Goal: Navigation & Orientation: Find specific page/section

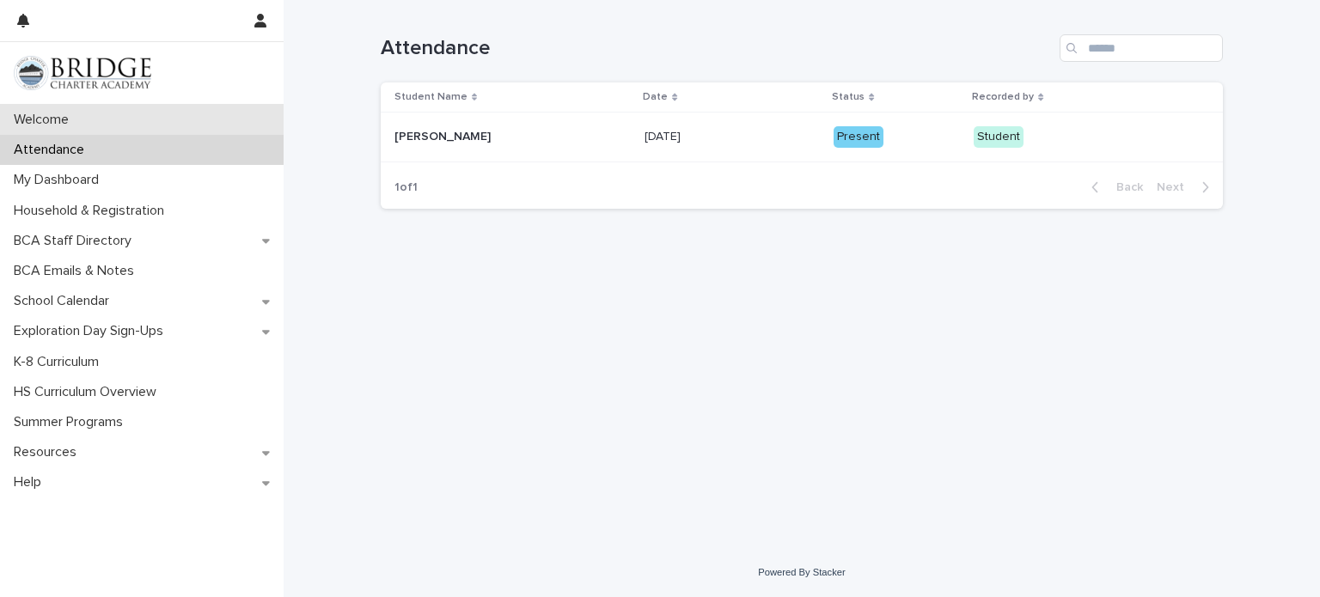
click at [90, 117] on div "Welcome" at bounding box center [142, 120] width 284 height 30
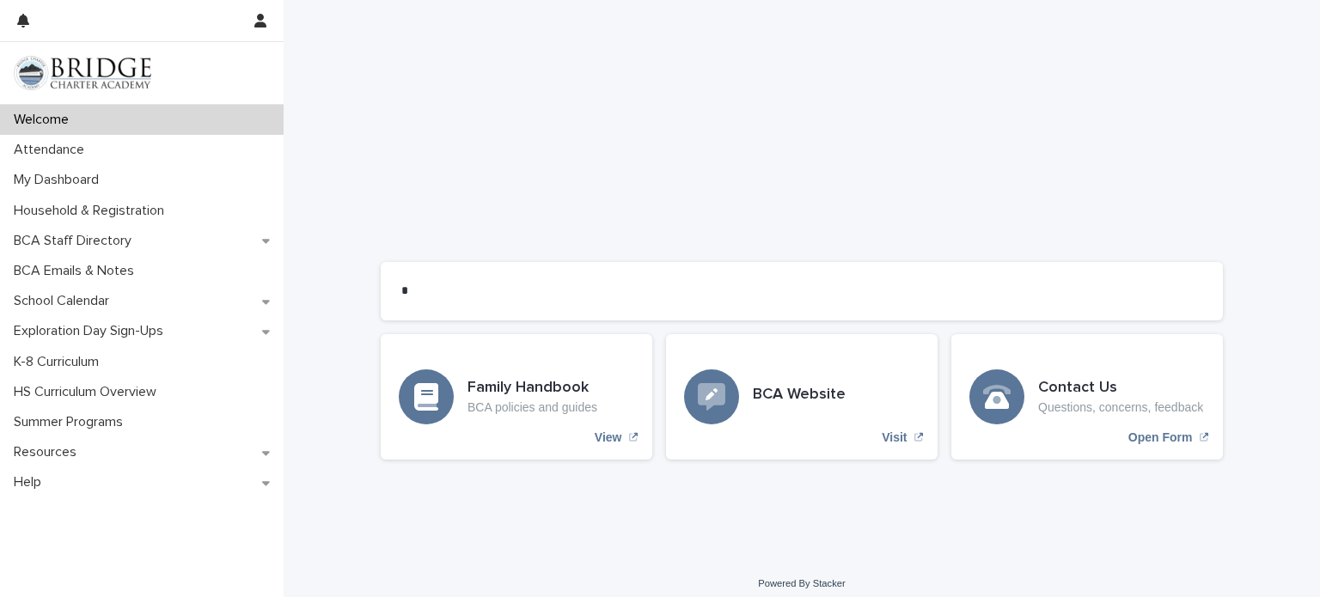
scroll to position [1368, 0]
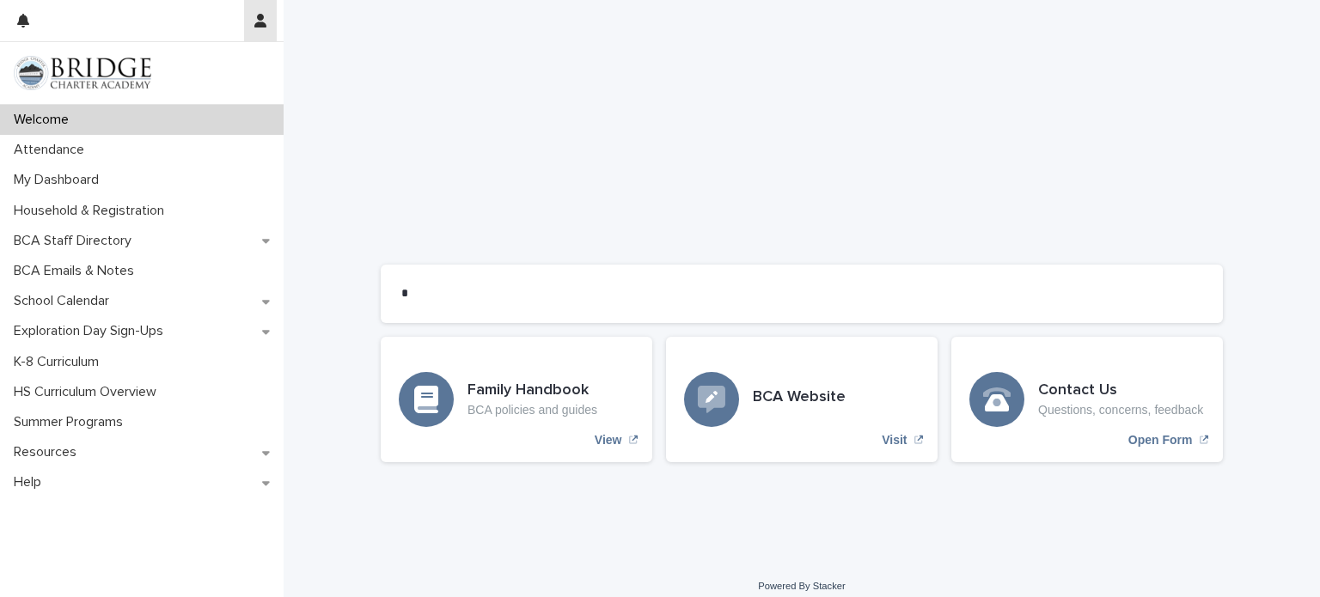
click at [260, 21] on icon "button" at bounding box center [260, 21] width 12 height 14
click at [260, 21] on div at bounding box center [660, 298] width 1320 height 597
click at [143, 210] on p "Household & Registration" at bounding box center [92, 211] width 171 height 16
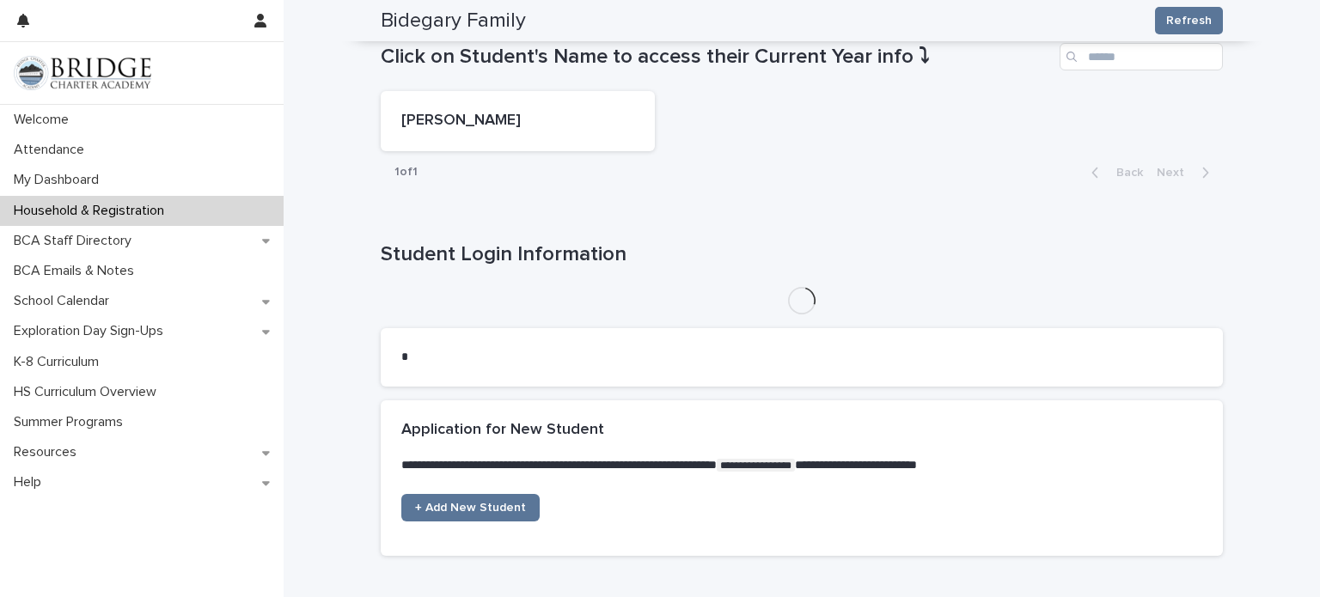
scroll to position [922, 0]
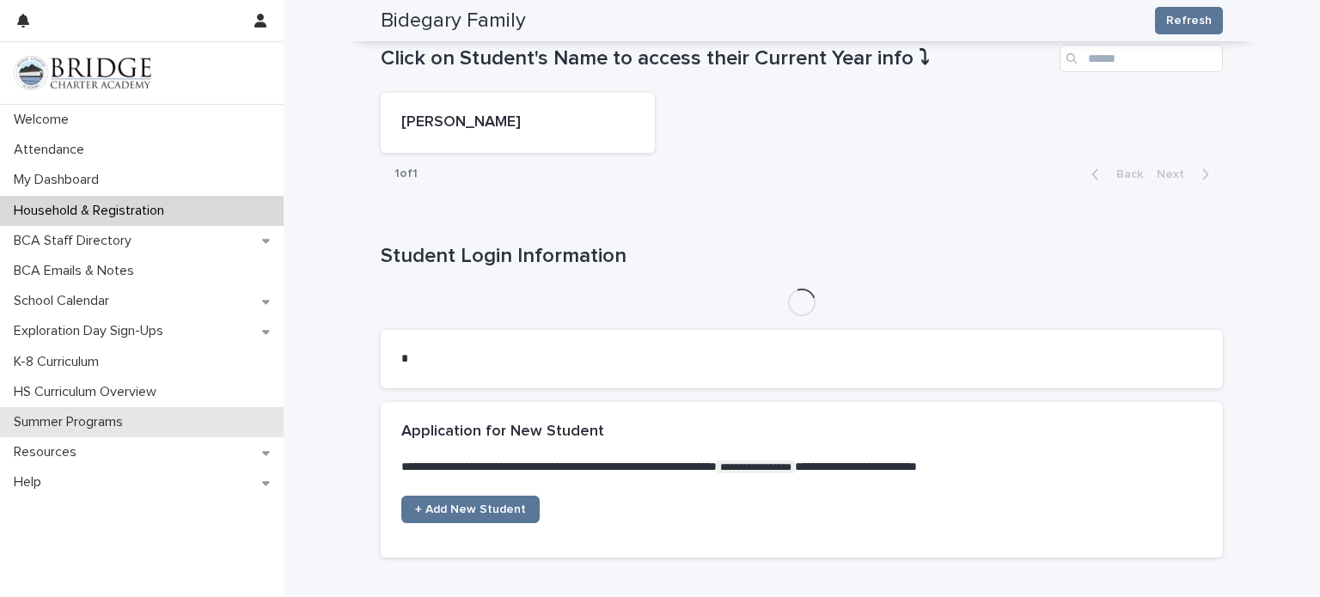
click at [86, 421] on p "Summer Programs" at bounding box center [72, 422] width 130 height 16
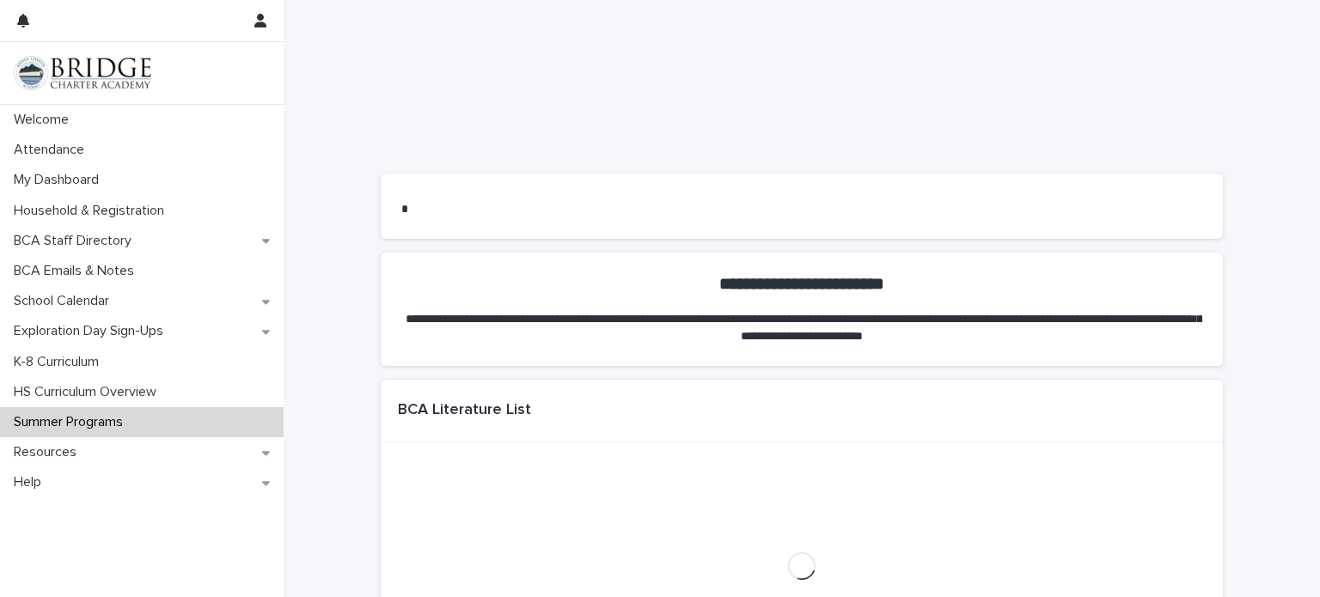
scroll to position [1070, 0]
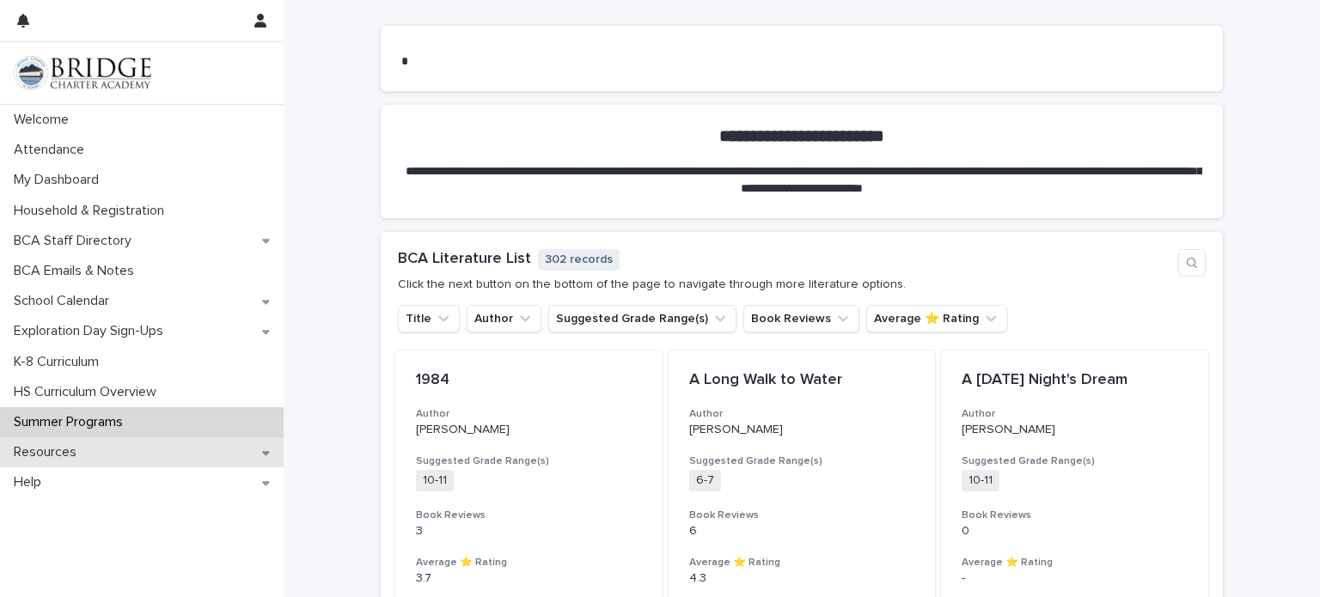
click at [80, 452] on p "Resources" at bounding box center [48, 452] width 83 height 16
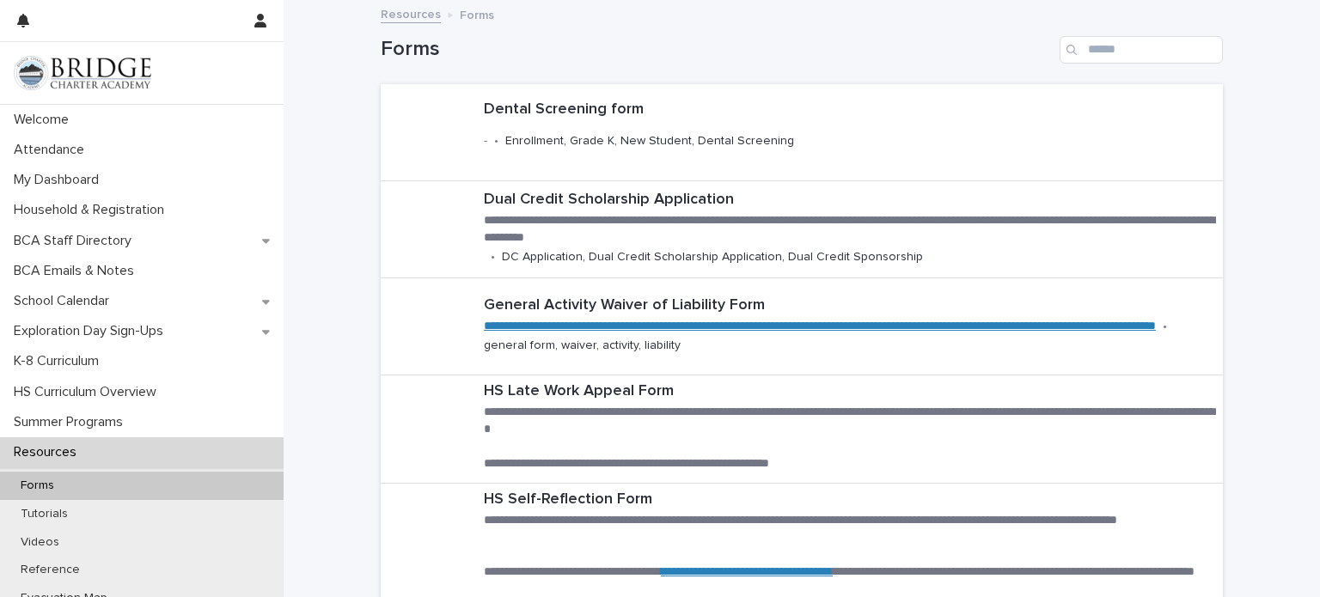
scroll to position [49, 0]
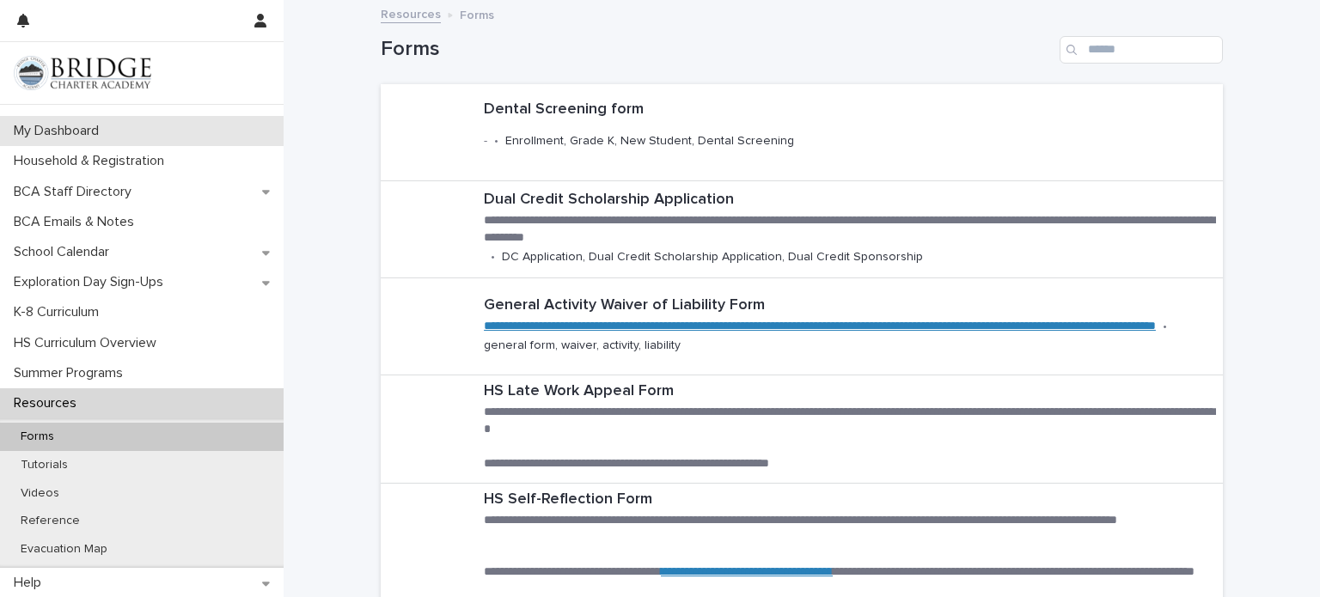
click at [123, 136] on div "My Dashboard" at bounding box center [142, 131] width 284 height 30
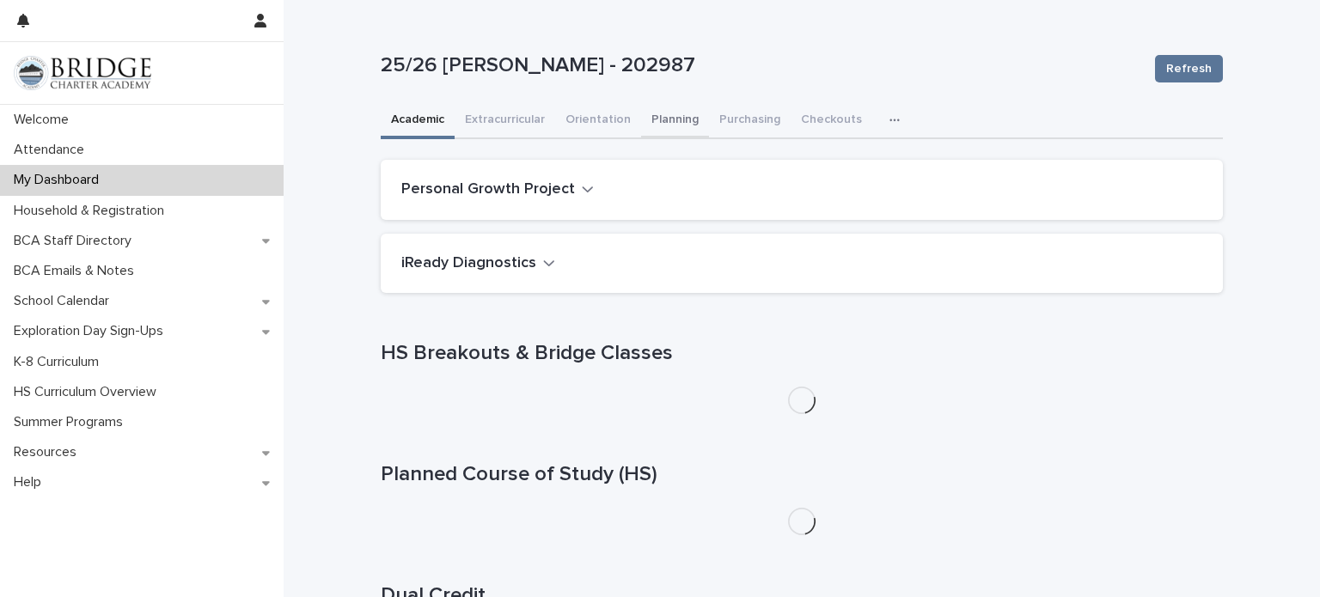
click at [669, 131] on button "Planning" at bounding box center [675, 121] width 68 height 36
